Goal: Information Seeking & Learning: Check status

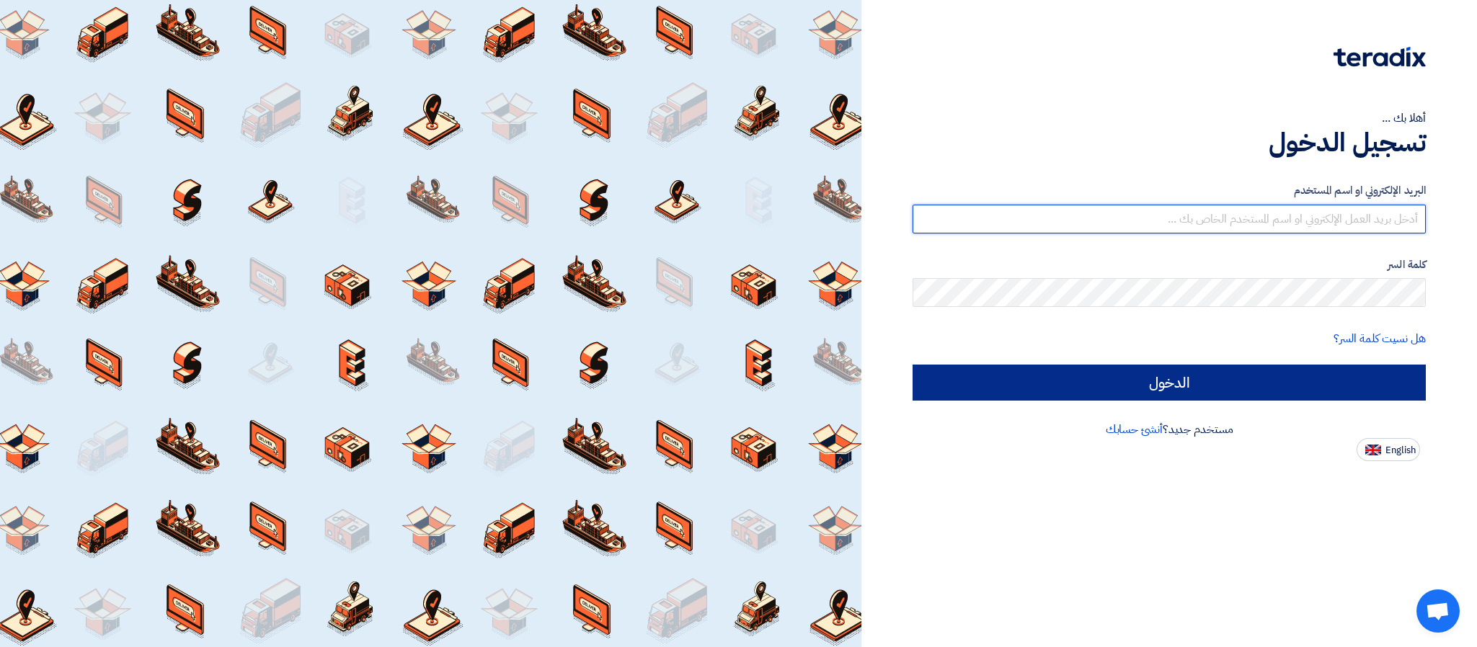
type input "[PERSON_NAME][EMAIL_ADDRESS][DOMAIN_NAME]"
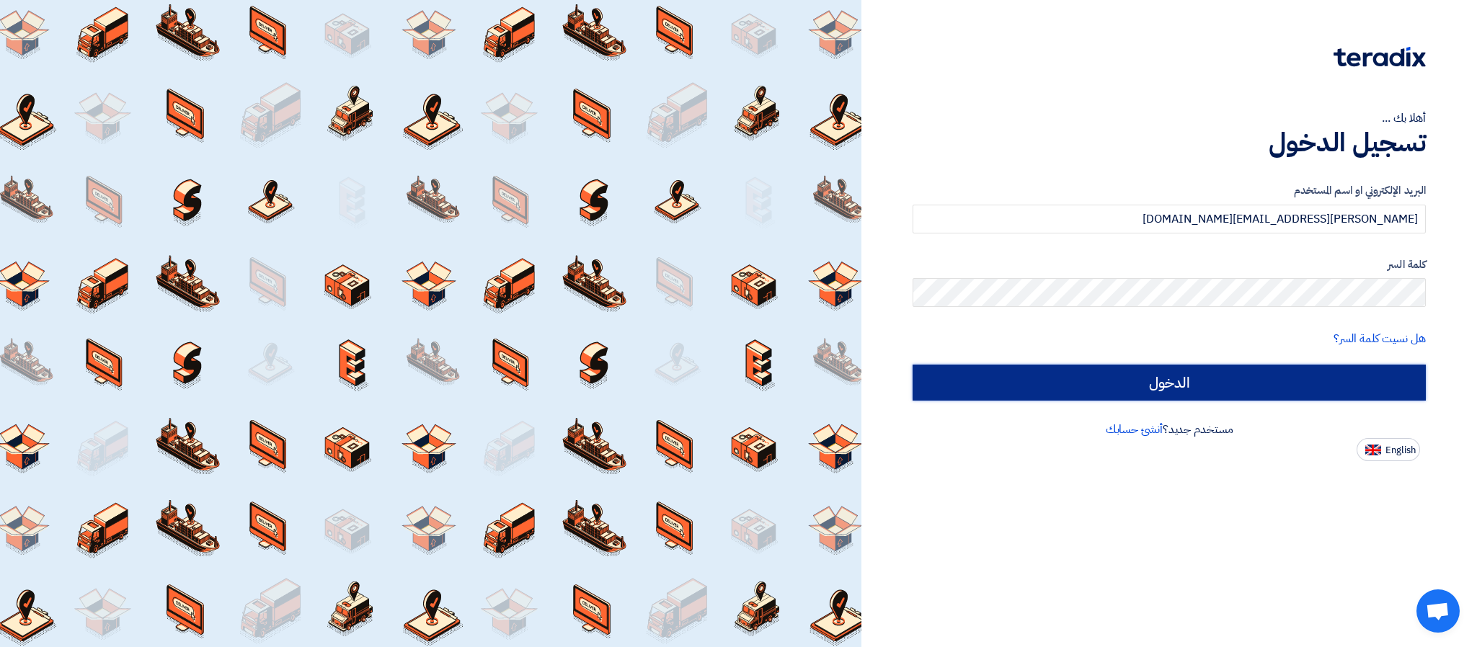
click at [1276, 383] on input "الدخول" at bounding box center [1168, 383] width 513 height 36
type input "Sign in"
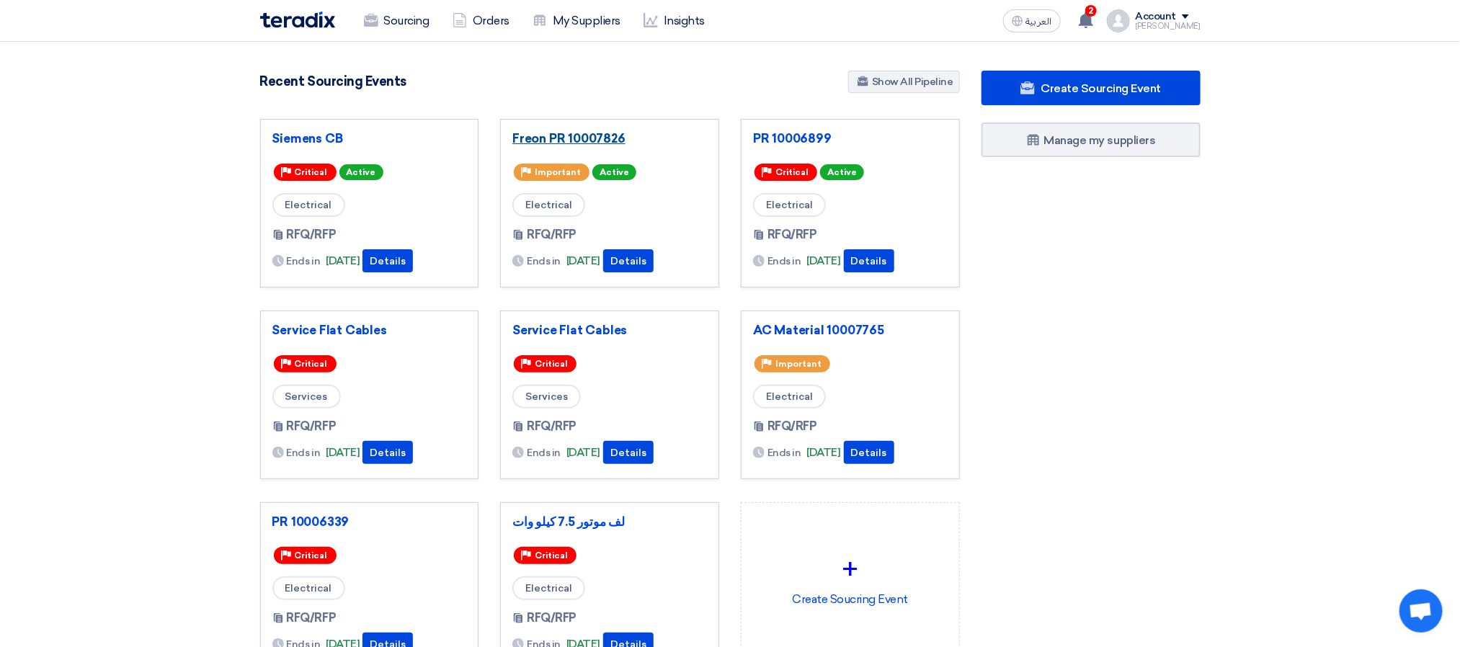
click at [535, 135] on link "Freon PR 10007826" at bounding box center [609, 138] width 195 height 14
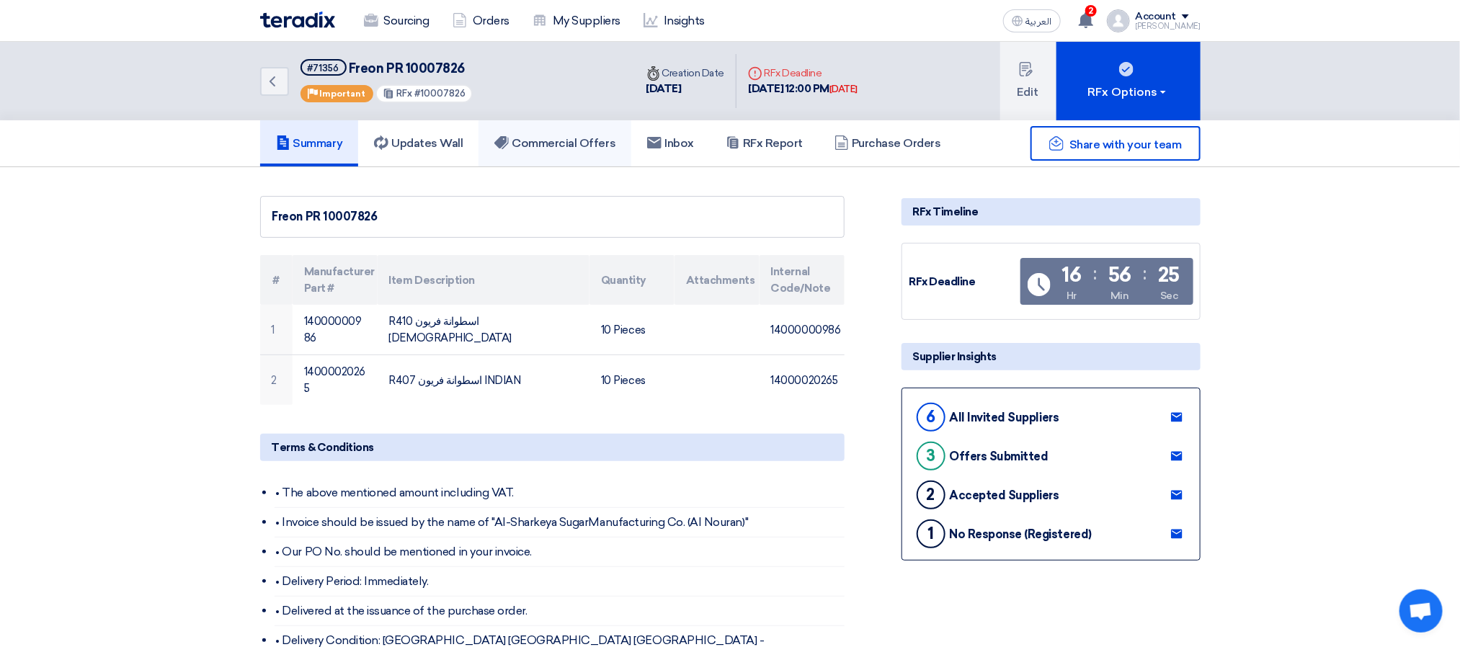
click at [543, 154] on link "Commercial Offers" at bounding box center [555, 143] width 153 height 46
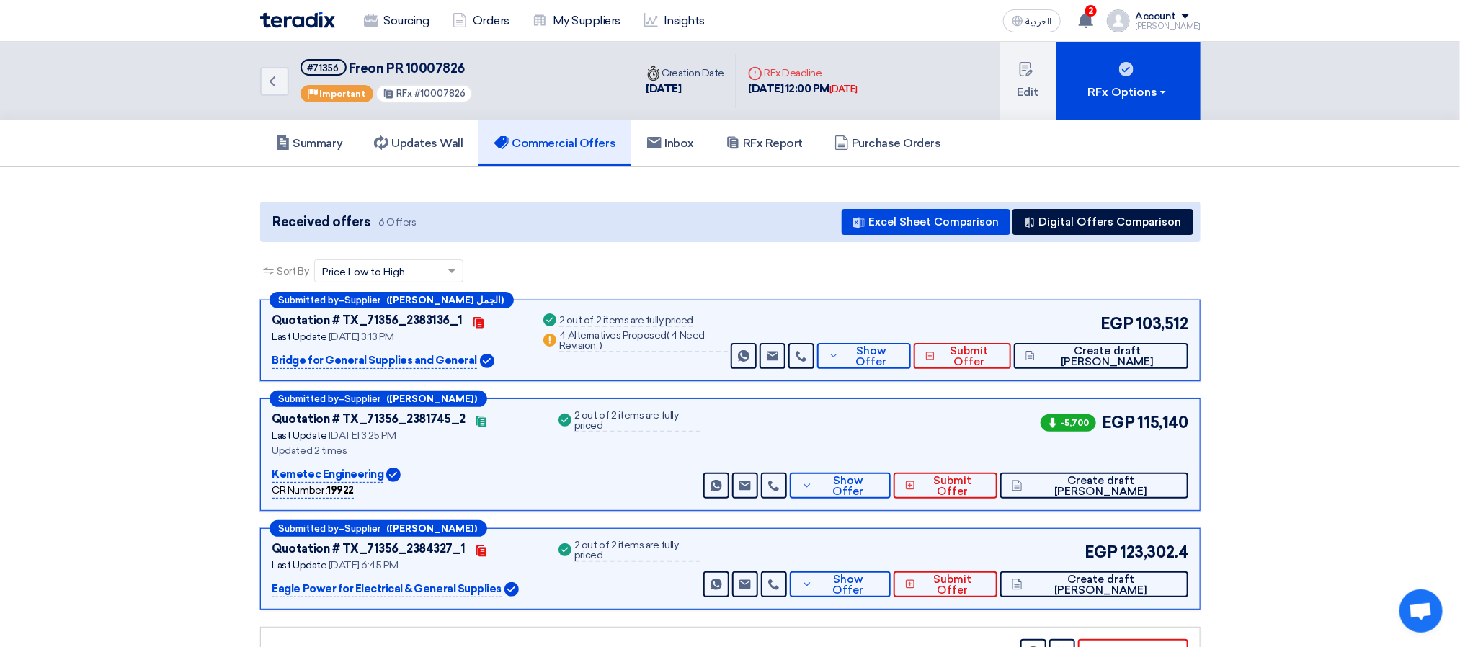
scroll to position [216, 0]
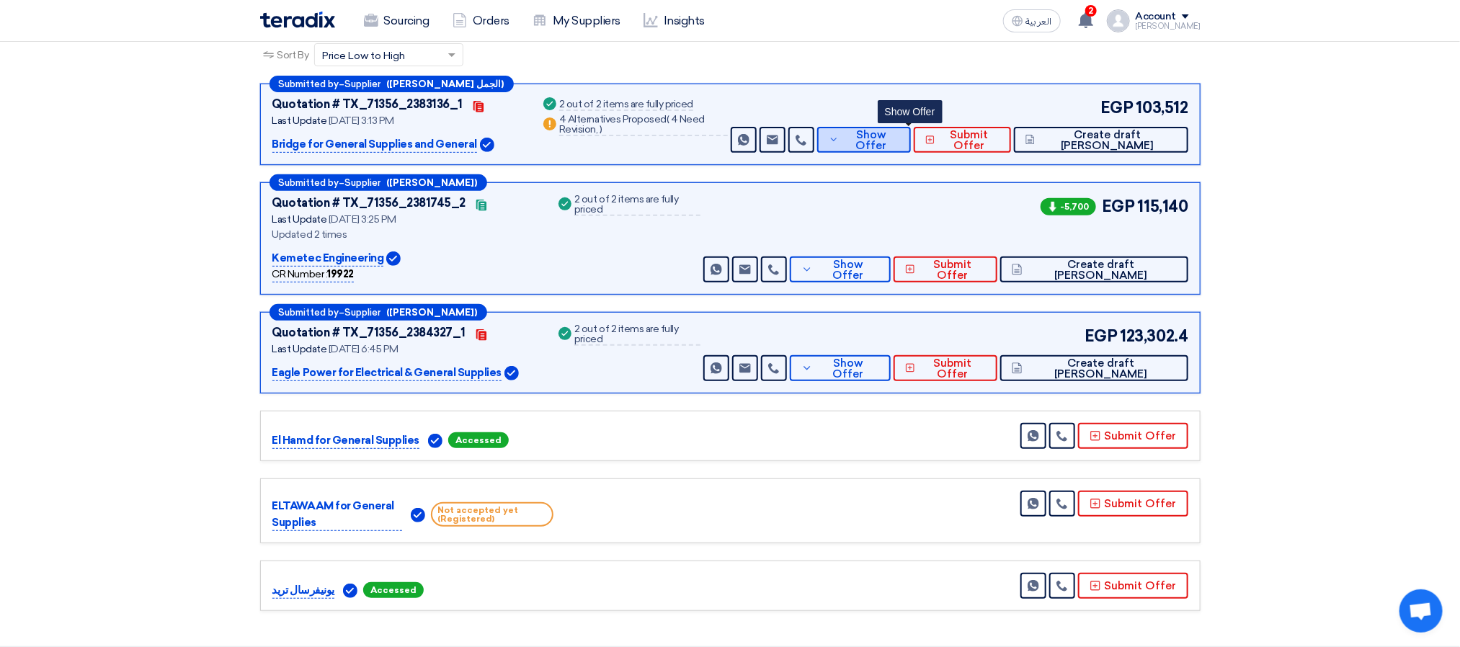
click at [900, 143] on span "Show Offer" at bounding box center [871, 141] width 57 height 22
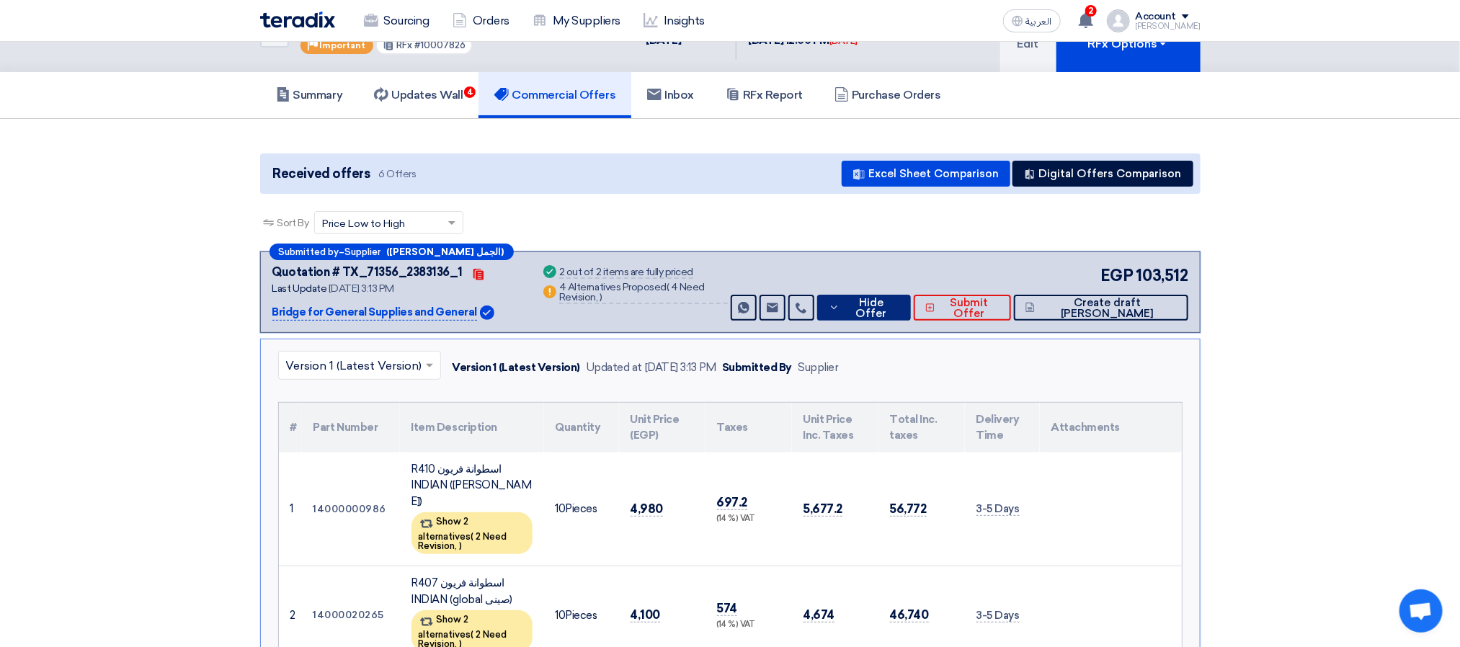
scroll to position [0, 0]
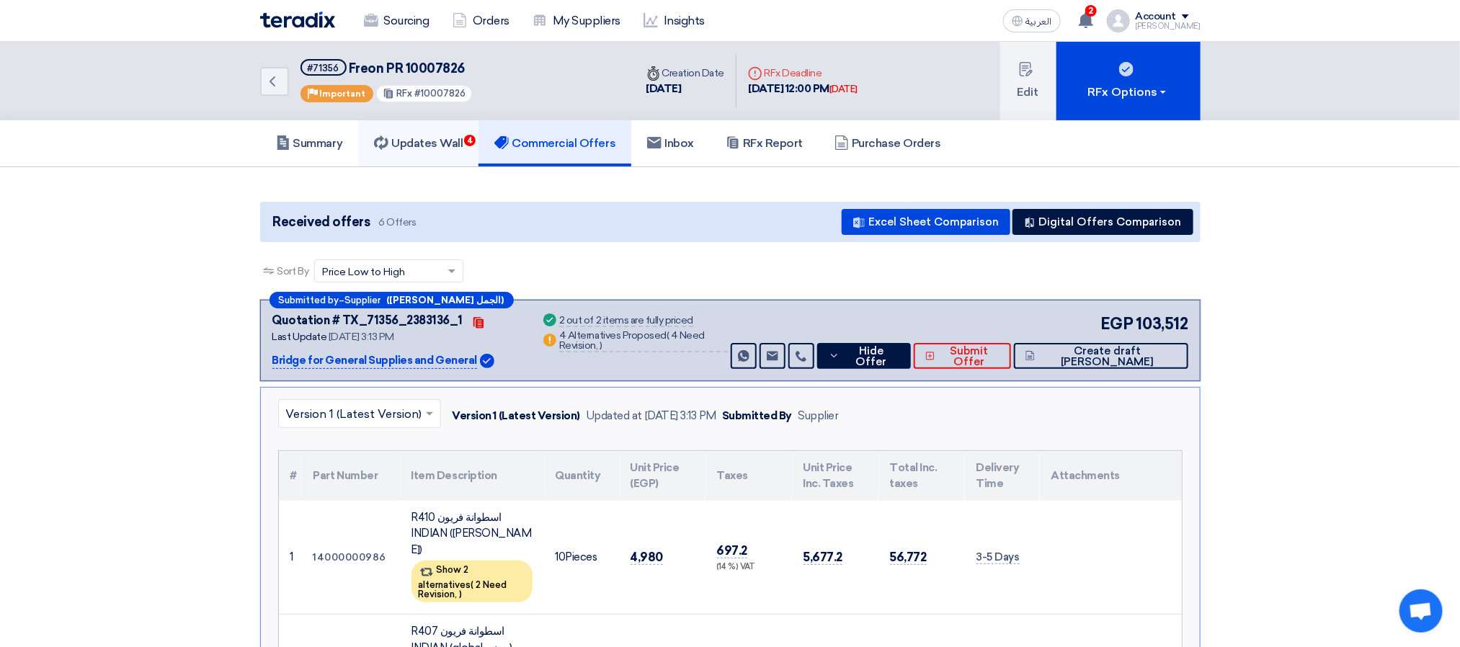
click at [455, 143] on h5 "Updates Wall 4" at bounding box center [418, 143] width 89 height 14
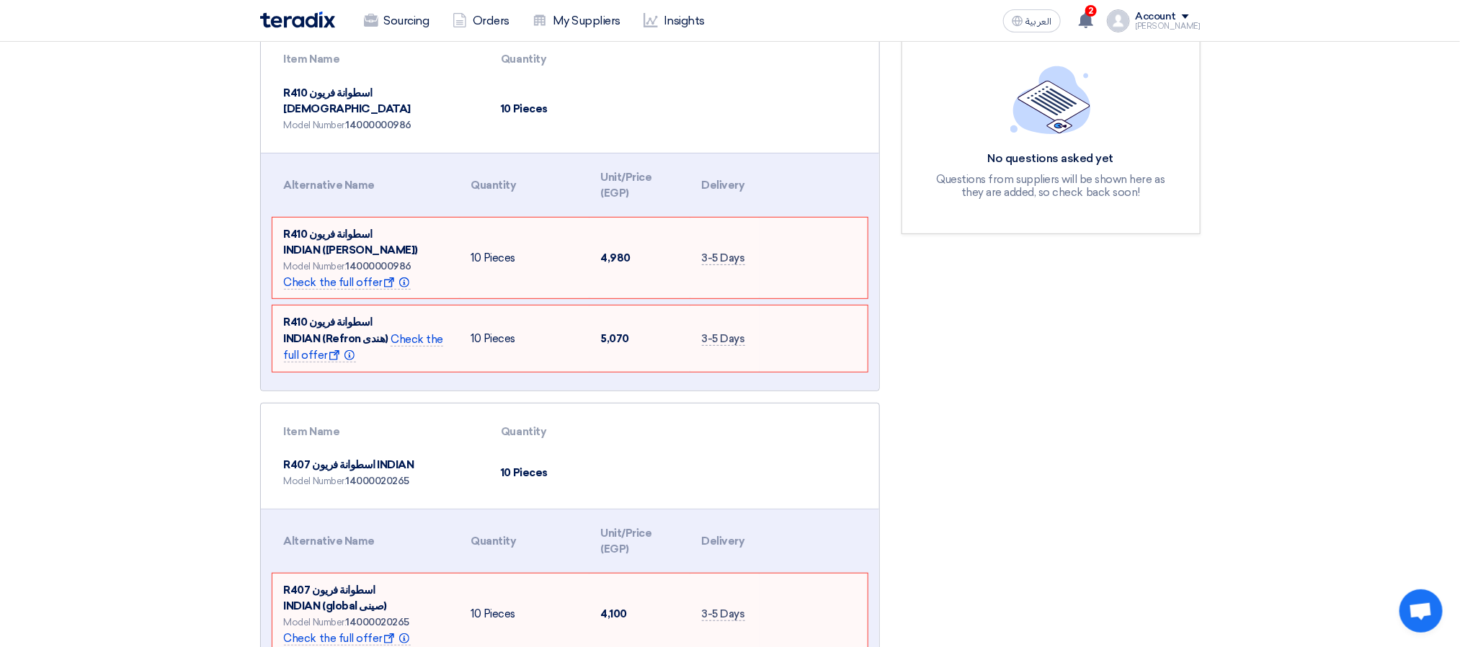
scroll to position [432, 0]
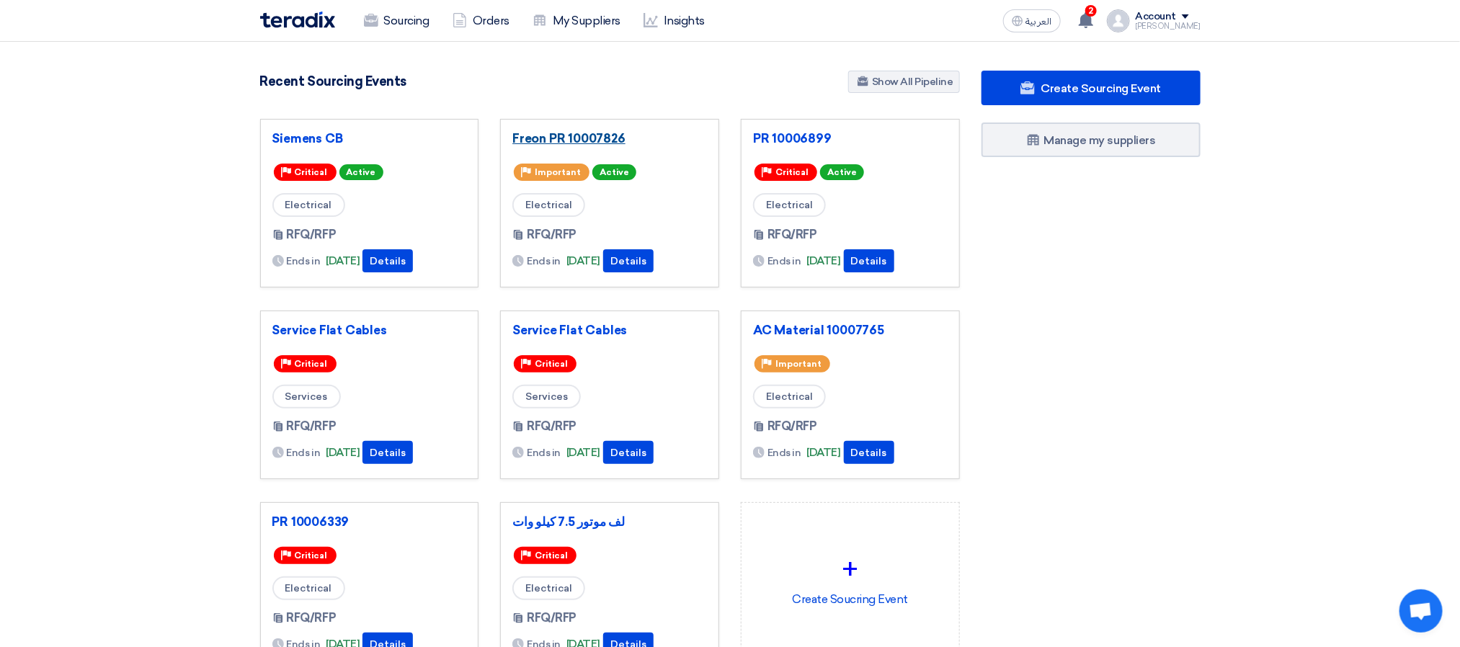
click at [538, 143] on link "Freon PR 10007826" at bounding box center [609, 138] width 195 height 14
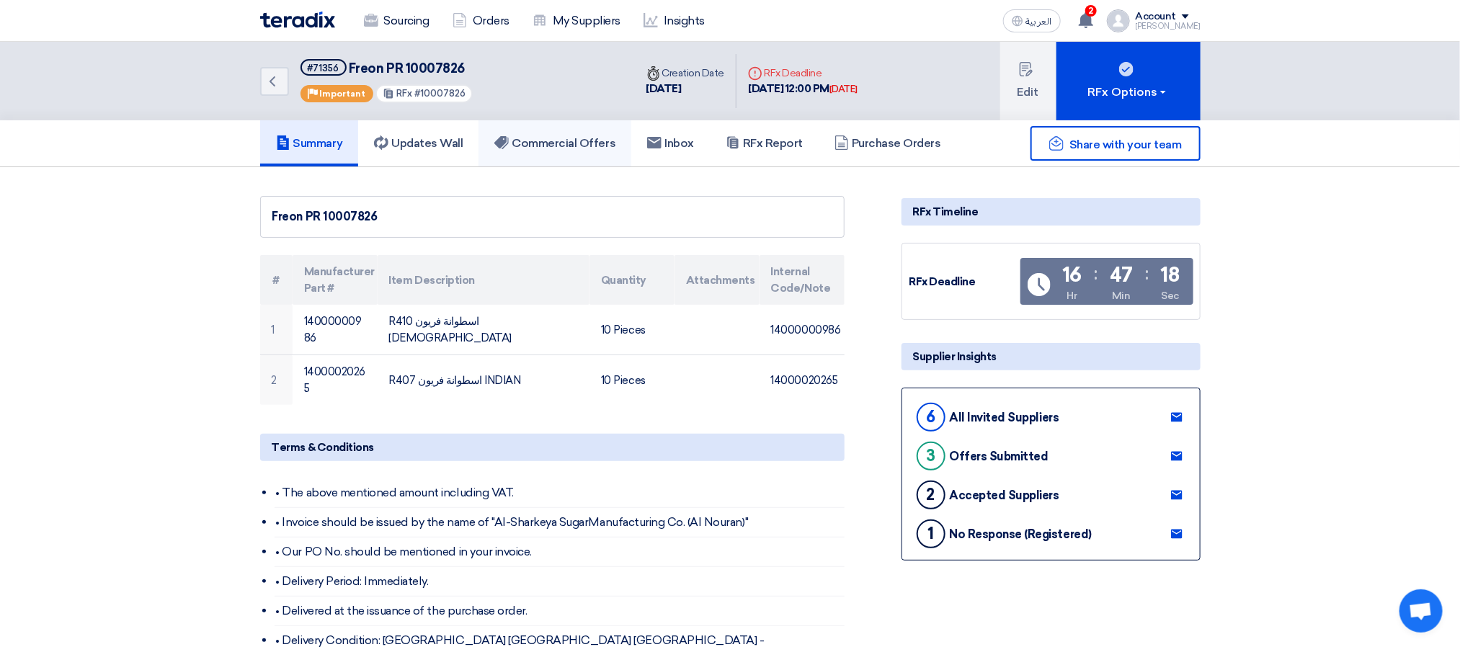
click at [558, 138] on h5 "Commercial Offers" at bounding box center [554, 143] width 121 height 14
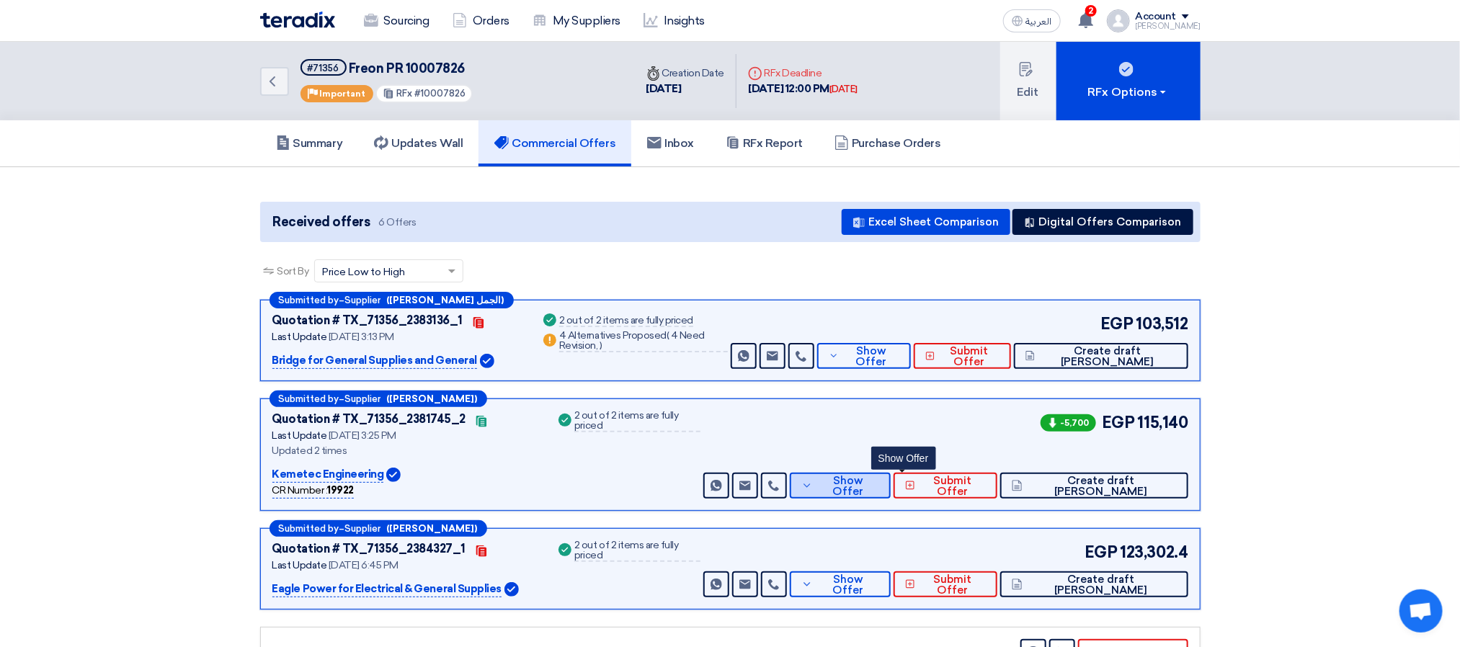
click at [879, 481] on span "Show Offer" at bounding box center [848, 487] width 63 height 22
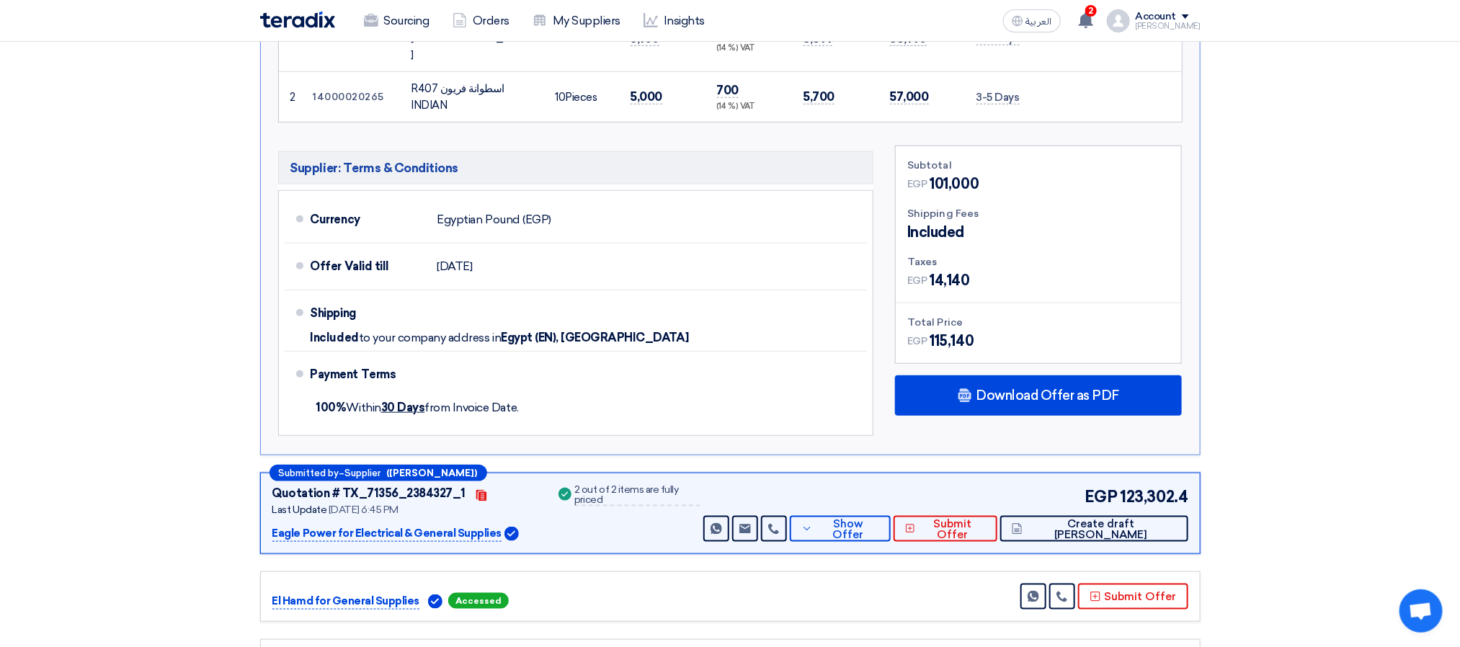
scroll to position [865, 0]
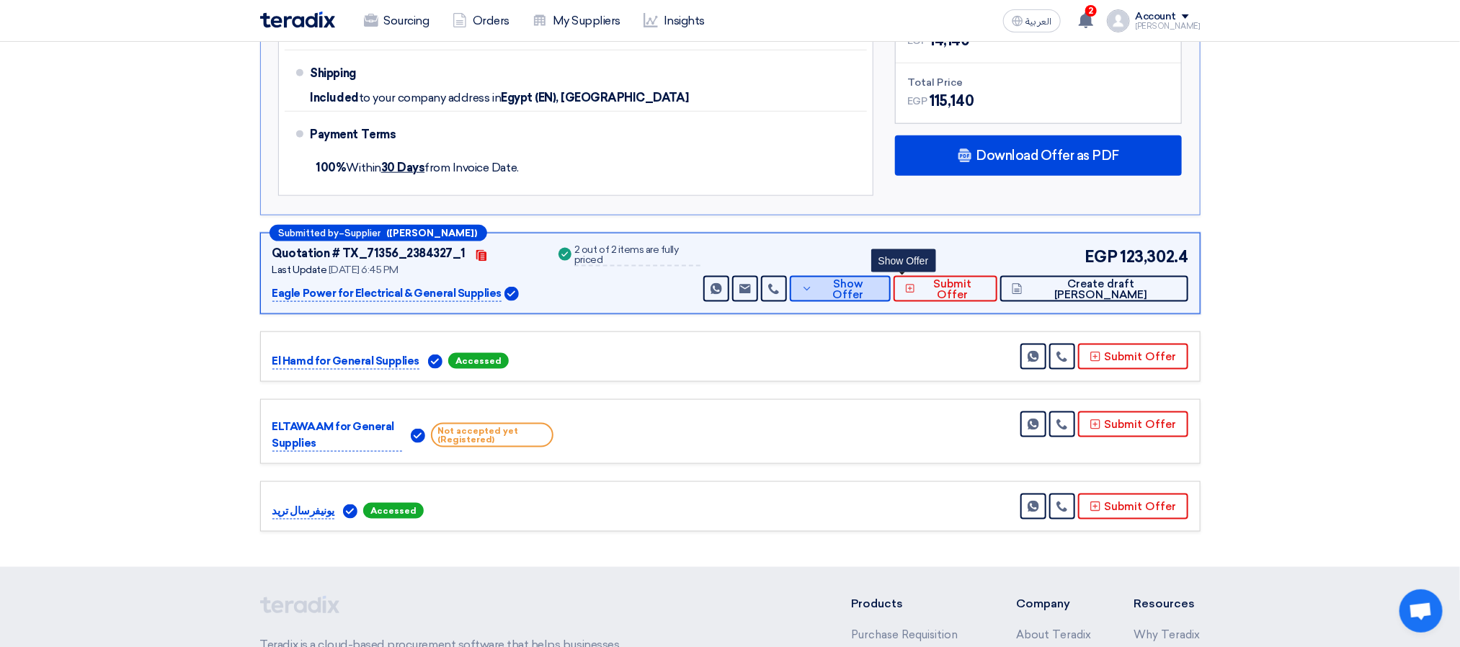
click at [879, 279] on span "Show Offer" at bounding box center [848, 290] width 63 height 22
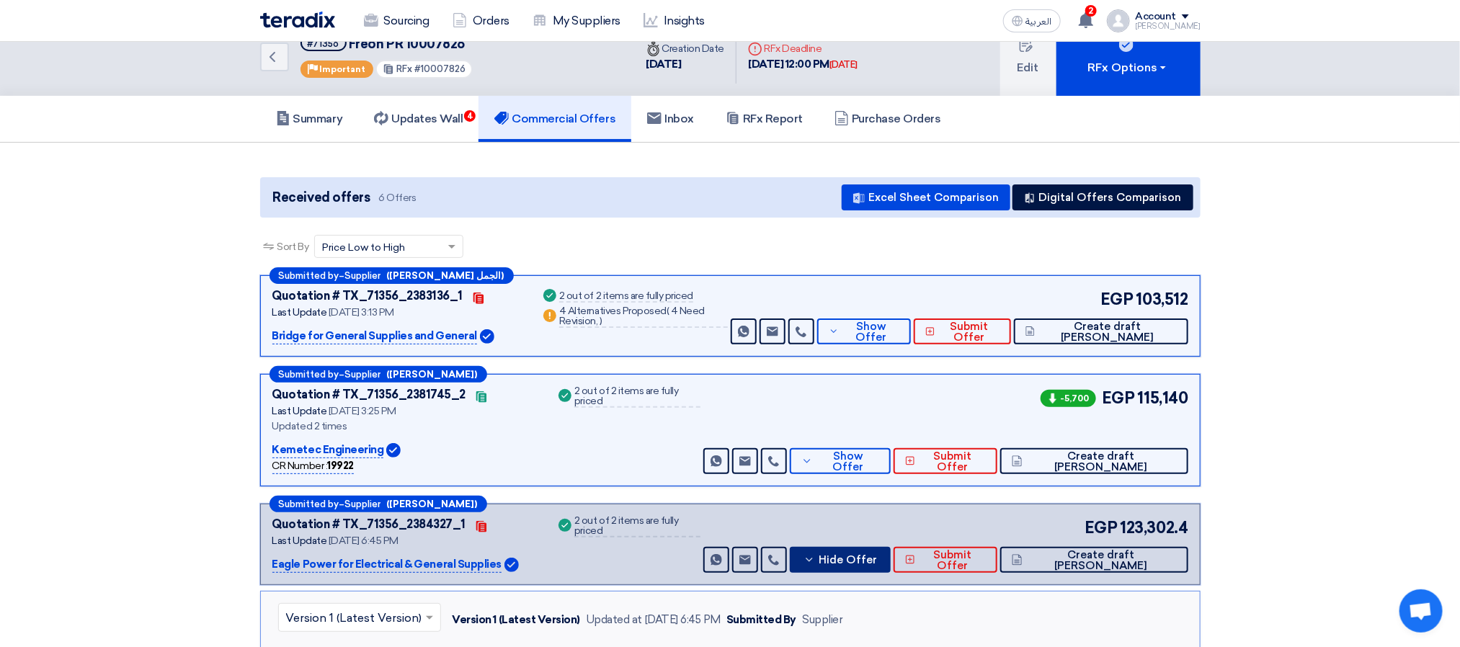
scroll to position [0, 0]
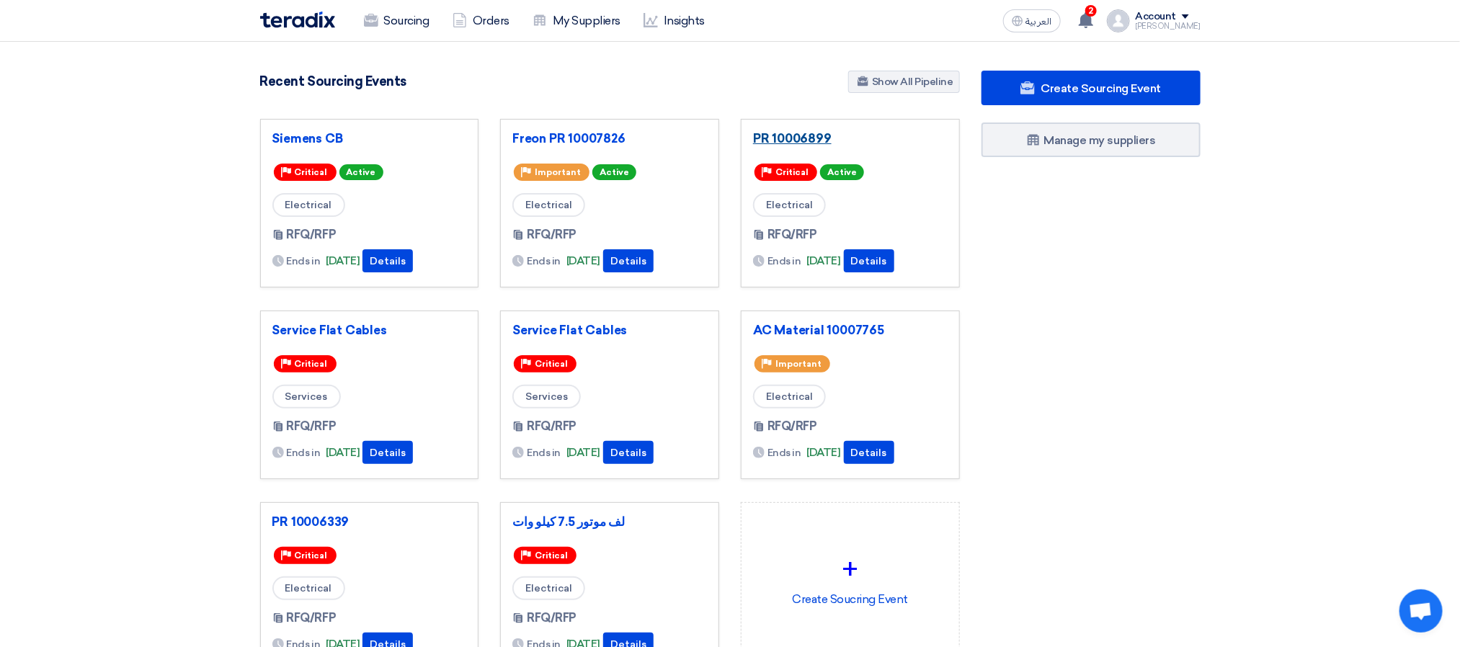
click at [814, 143] on link "PR 10006899" at bounding box center [850, 138] width 195 height 14
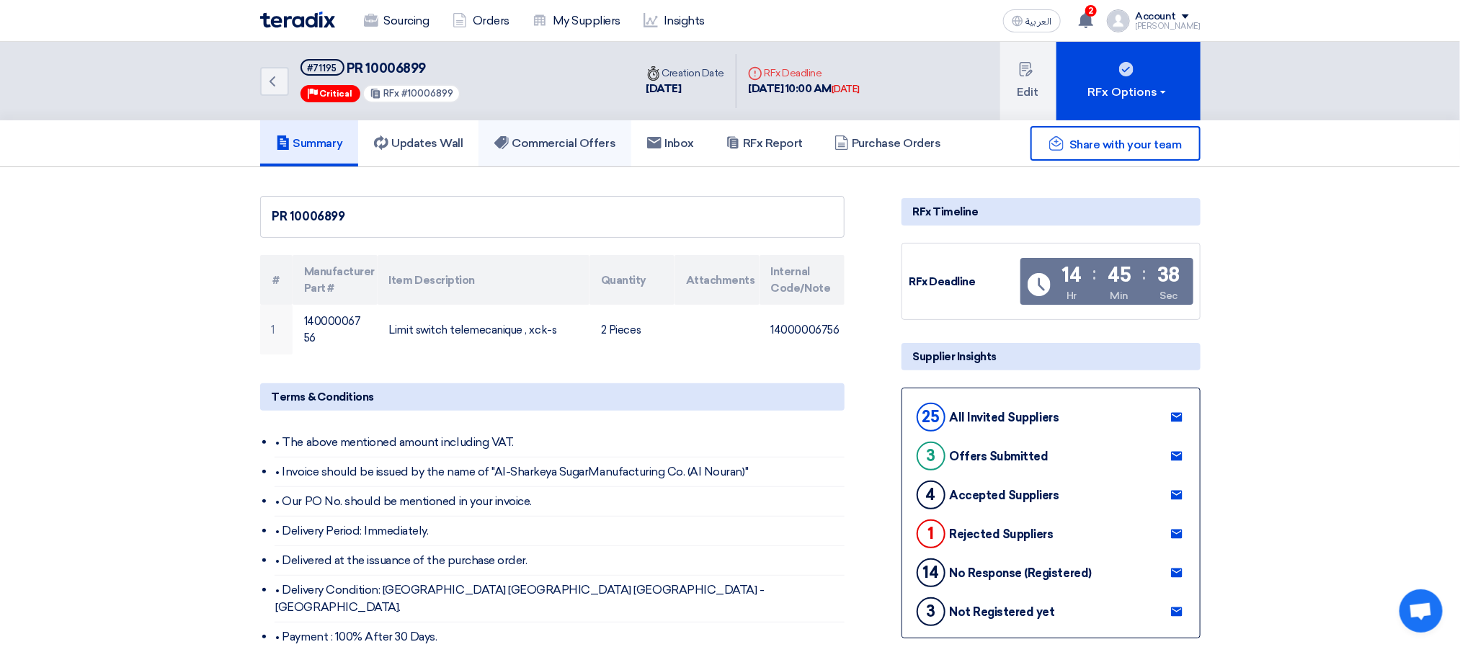
click at [571, 147] on h5 "Commercial Offers" at bounding box center [554, 143] width 121 height 14
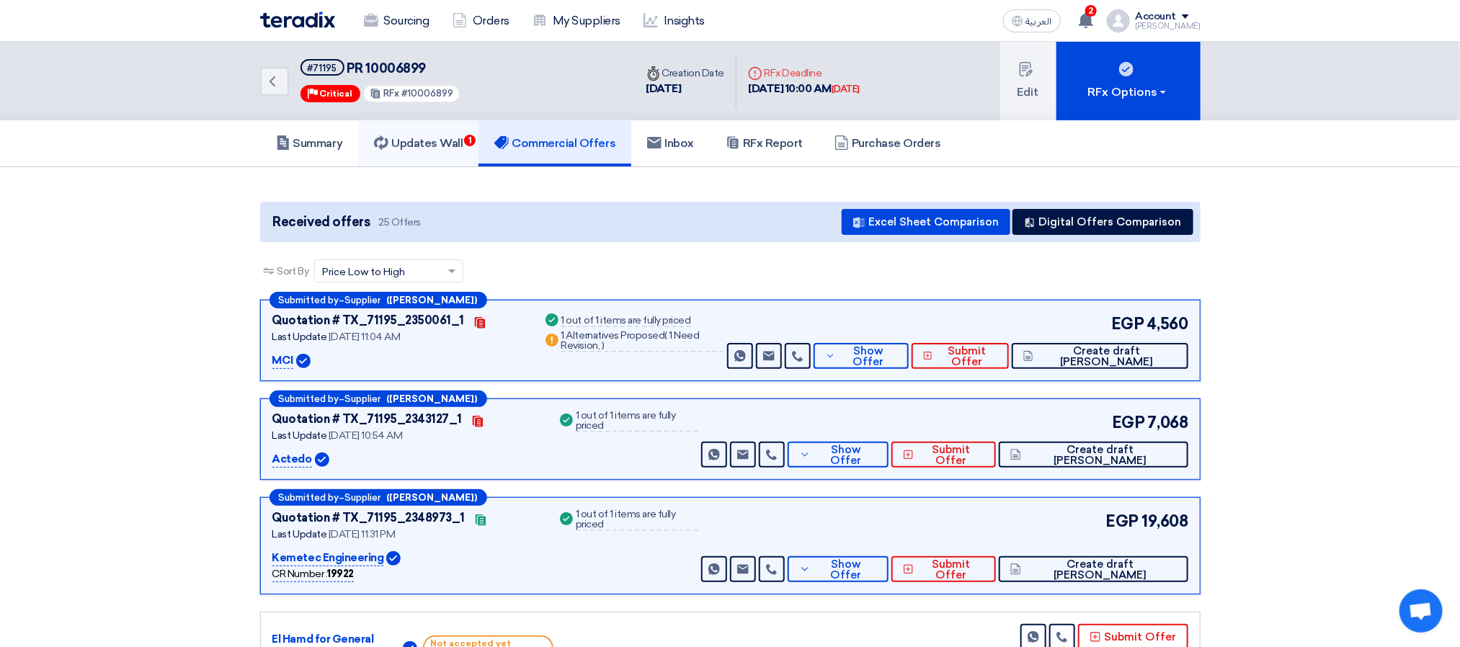
click at [461, 151] on link "Updates Wall 1" at bounding box center [418, 143] width 120 height 46
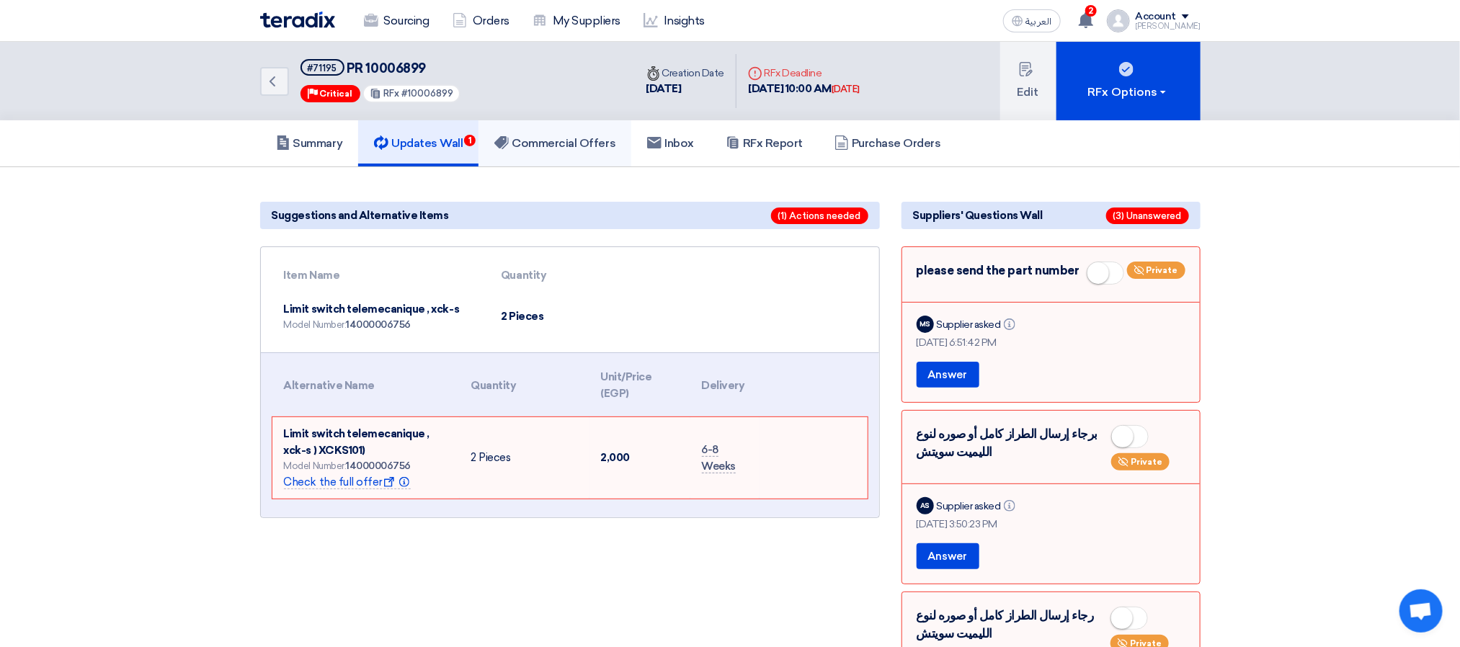
click at [543, 133] on link "Commercial Offers" at bounding box center [555, 143] width 153 height 46
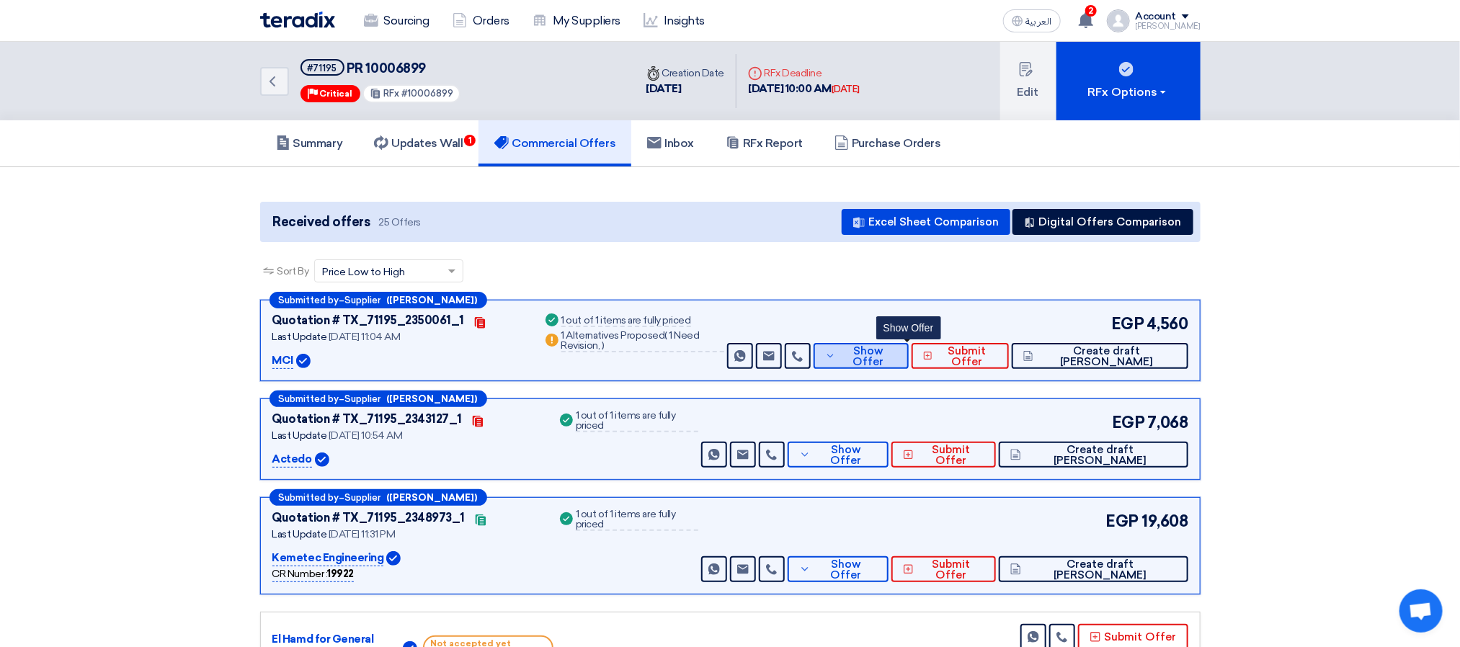
click at [897, 360] on span "Show Offer" at bounding box center [869, 357] width 58 height 22
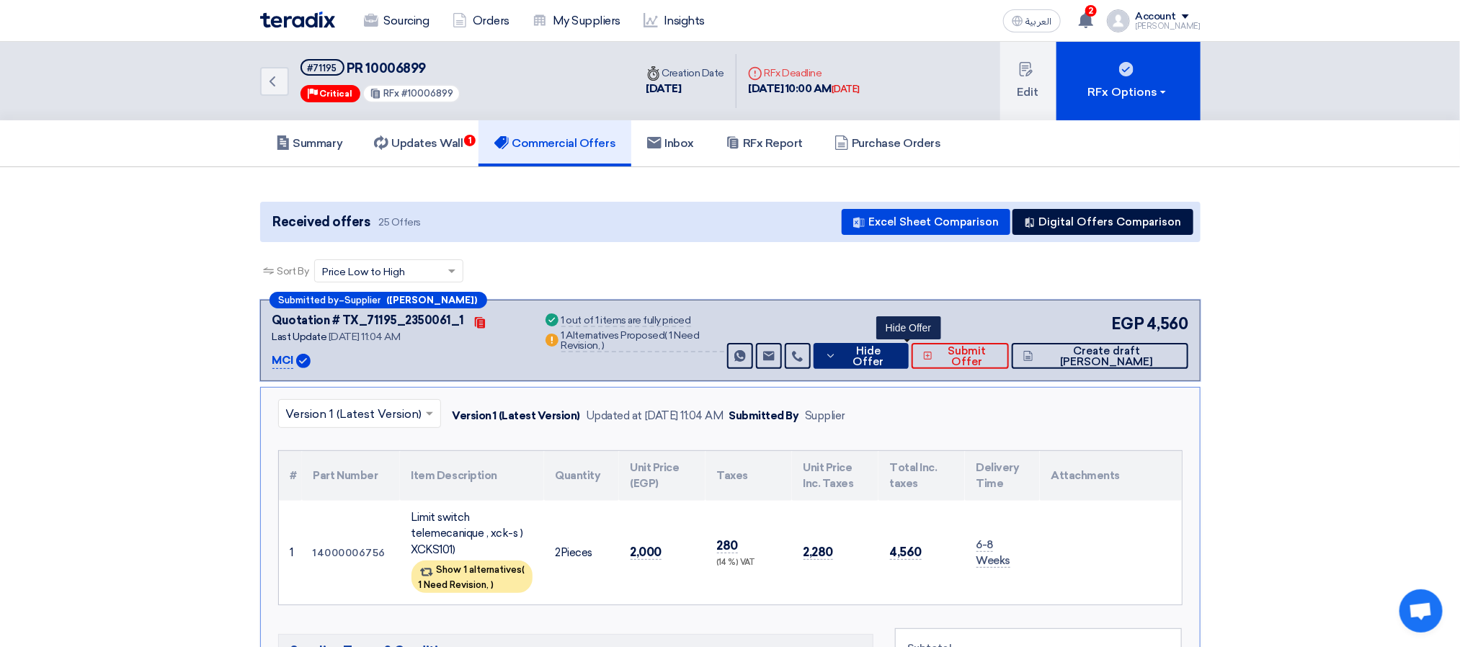
click at [897, 353] on span "Hide Offer" at bounding box center [868, 357] width 57 height 22
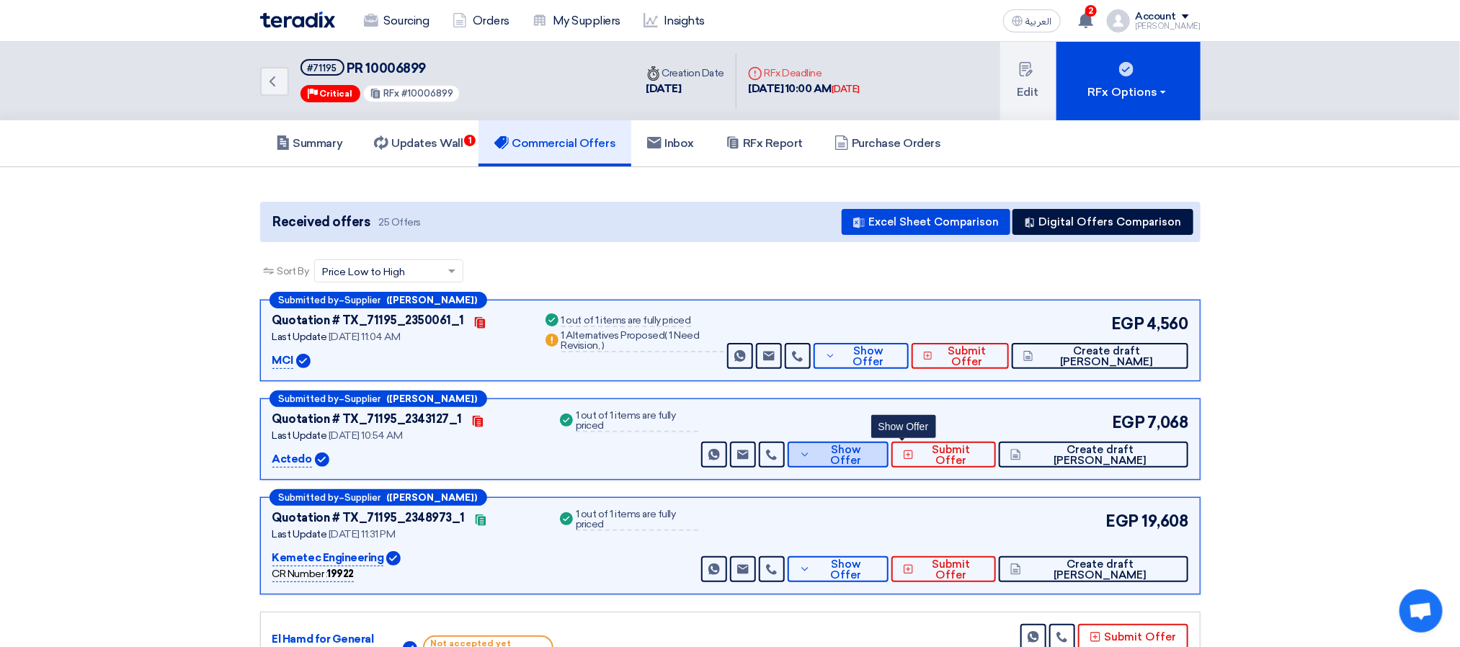
click at [889, 463] on button "Show Offer" at bounding box center [838, 455] width 101 height 26
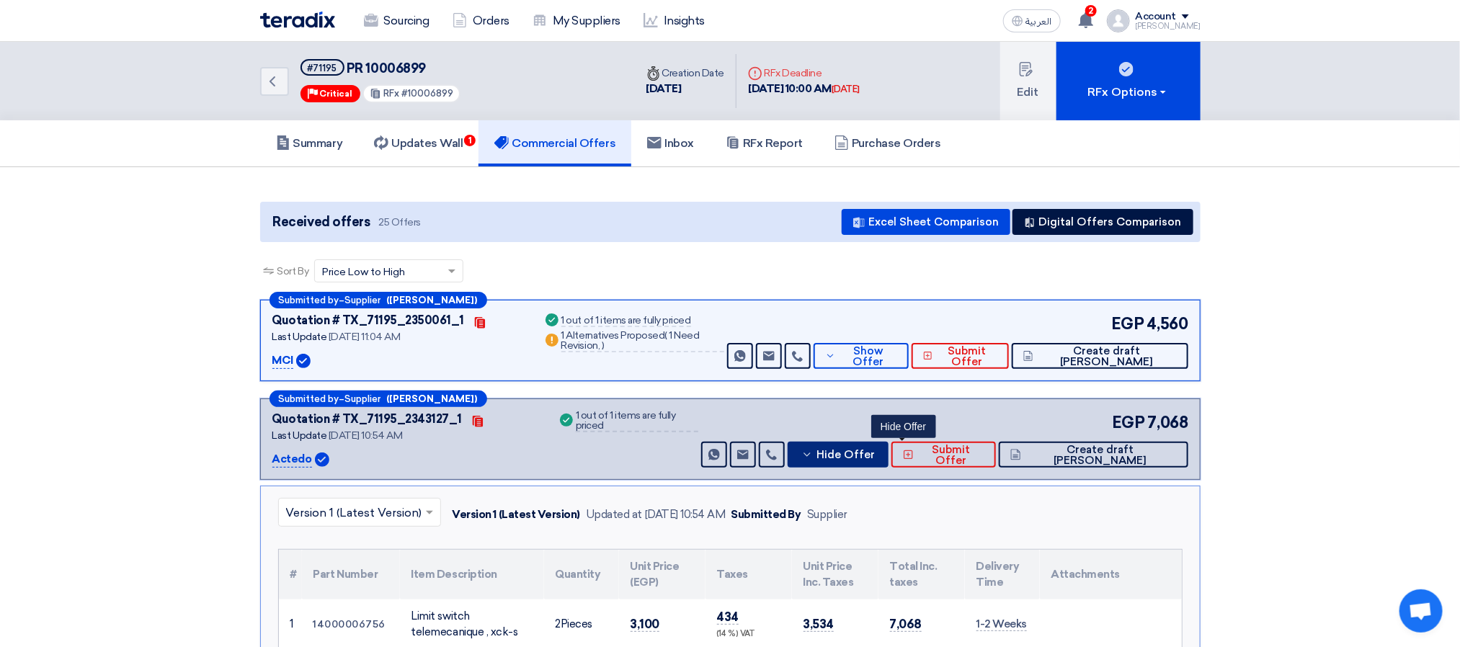
click at [875, 459] on span "Hide Offer" at bounding box center [846, 455] width 58 height 11
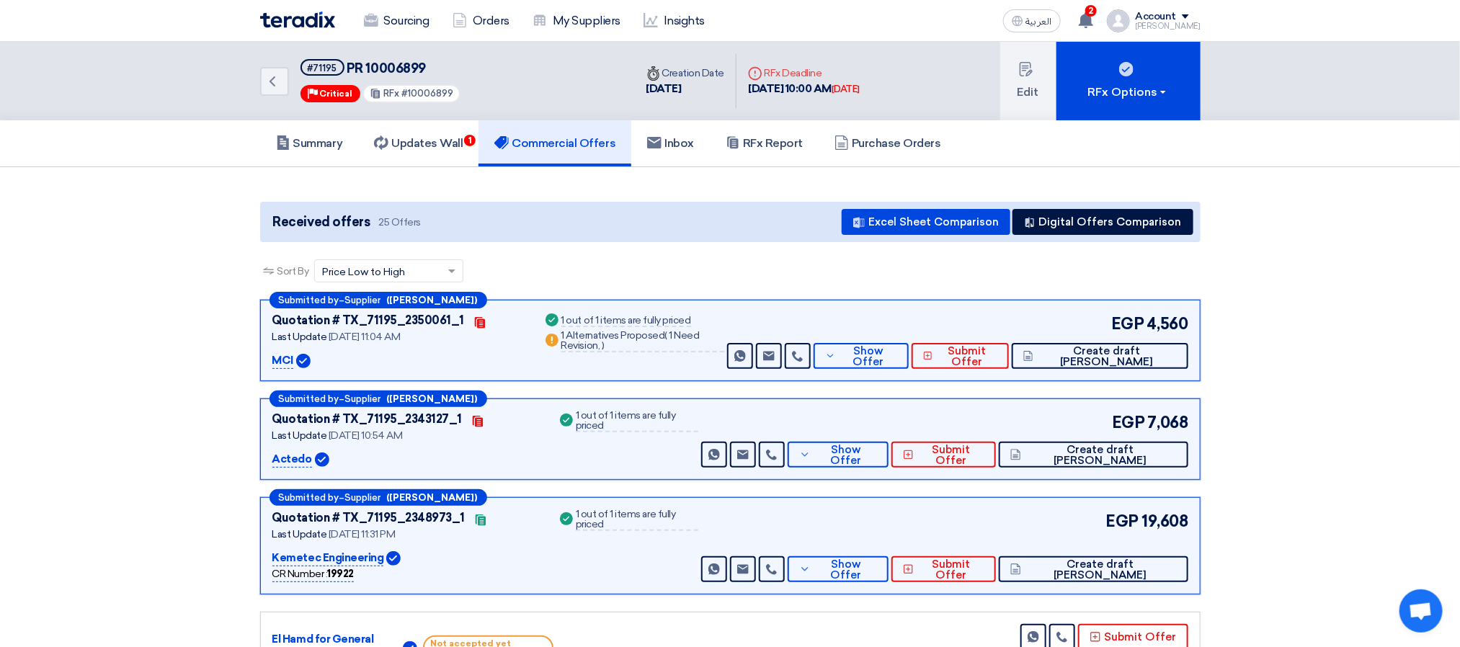
click at [907, 584] on div "Submitted by – Supplier ([PERSON_NAME]) Quotation # TX_71195_2348973_1 Contacts…" at bounding box center [730, 545] width 941 height 97
click at [877, 569] on span "Show Offer" at bounding box center [845, 570] width 63 height 22
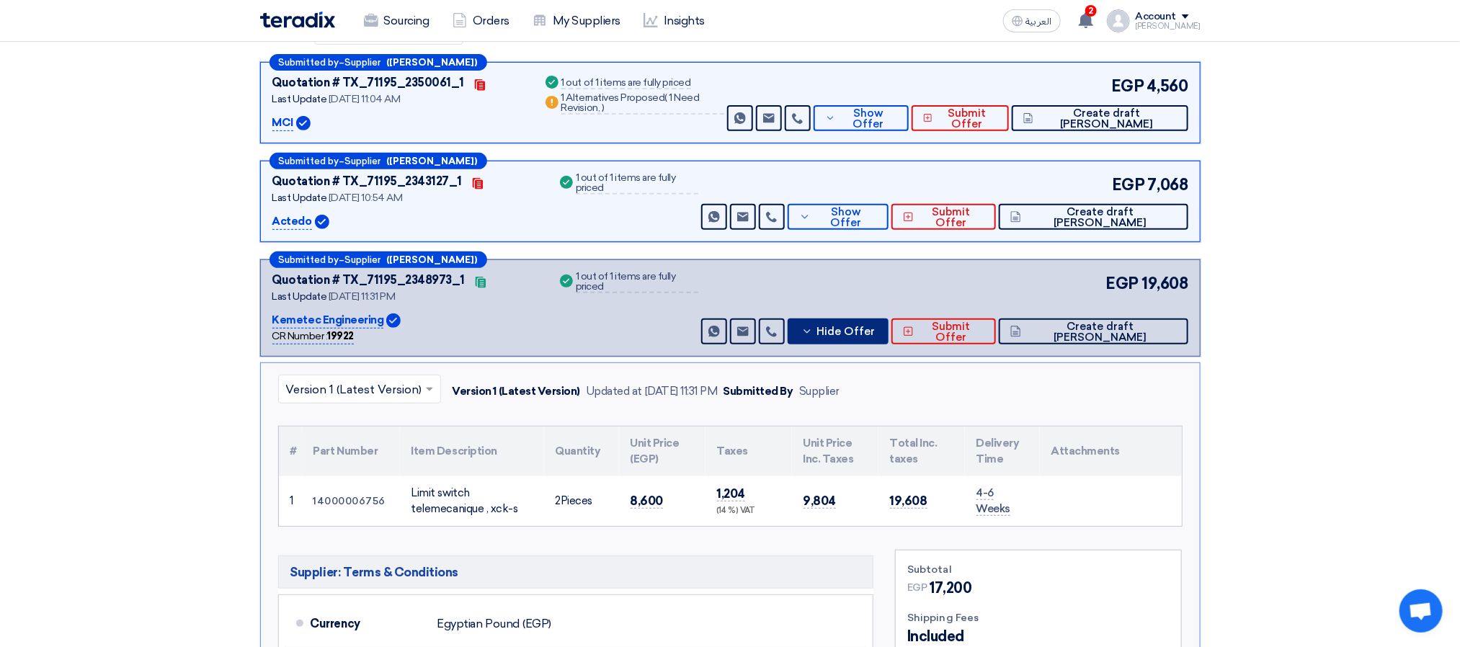
scroll to position [432, 0]
